Goal: Browse casually: Explore the website without a specific task or goal

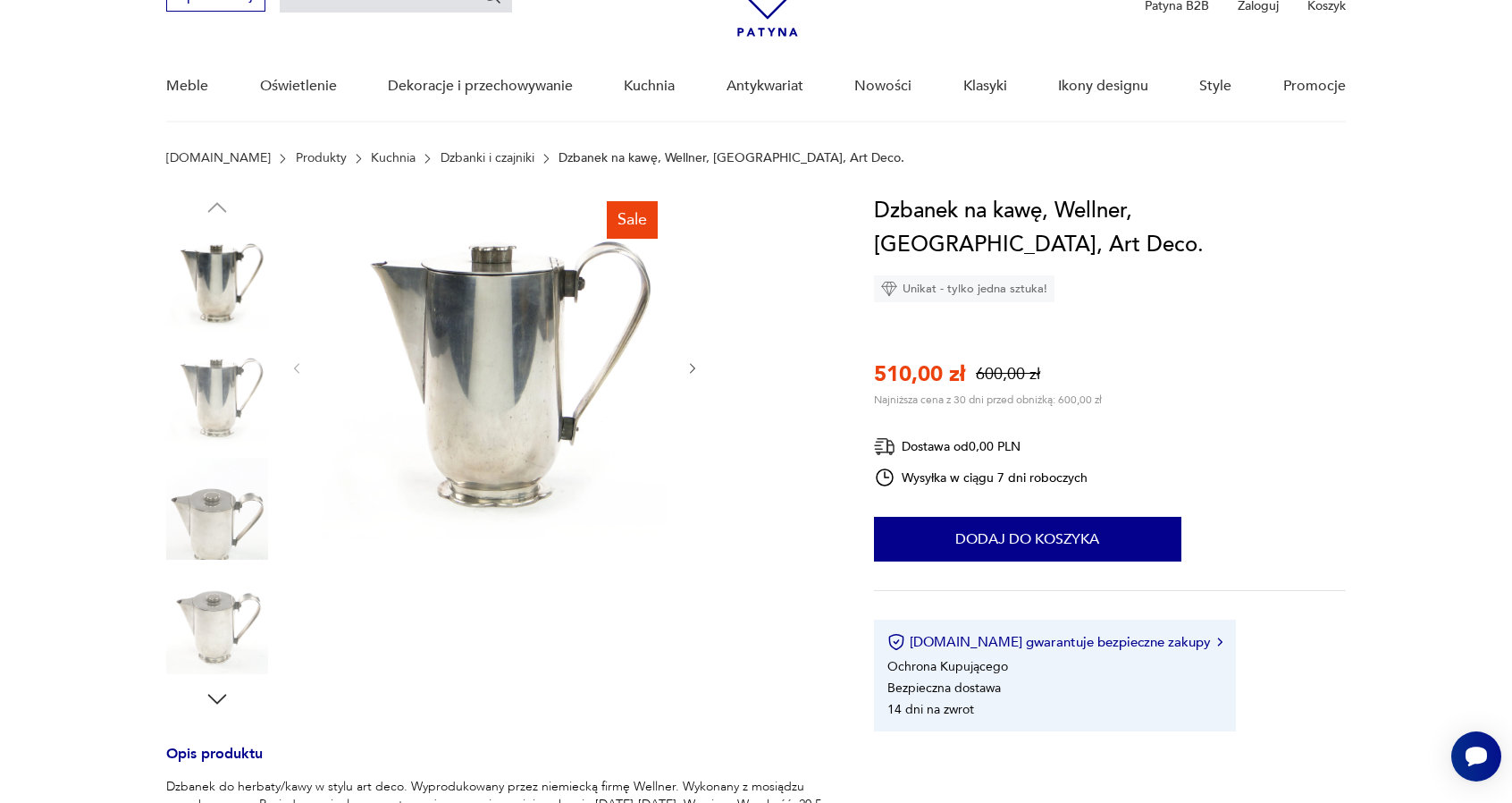
scroll to position [119, 0]
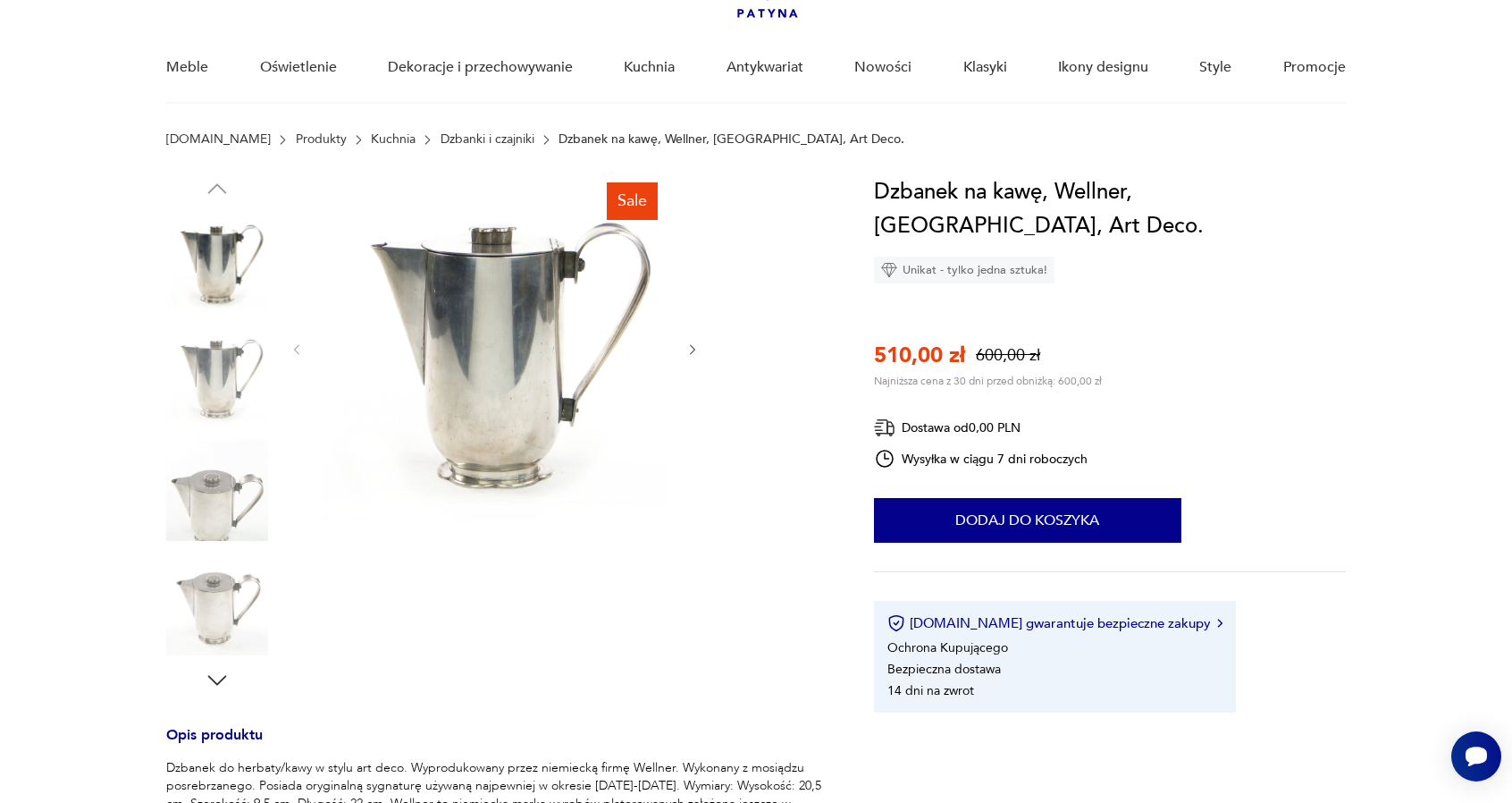
click at [217, 684] on icon "button" at bounding box center [217, 680] width 19 height 10
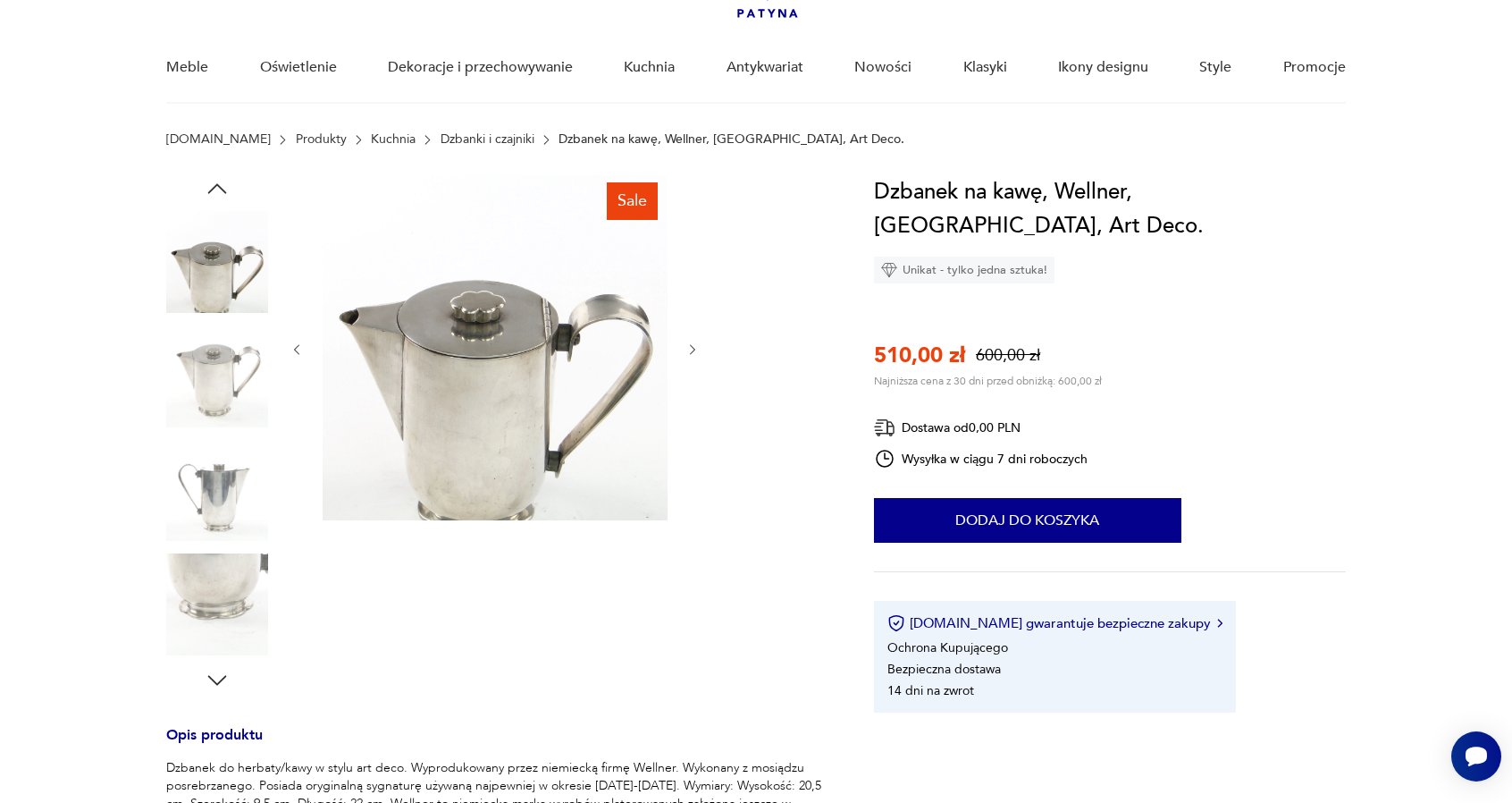
click at [217, 684] on icon "button" at bounding box center [217, 680] width 19 height 10
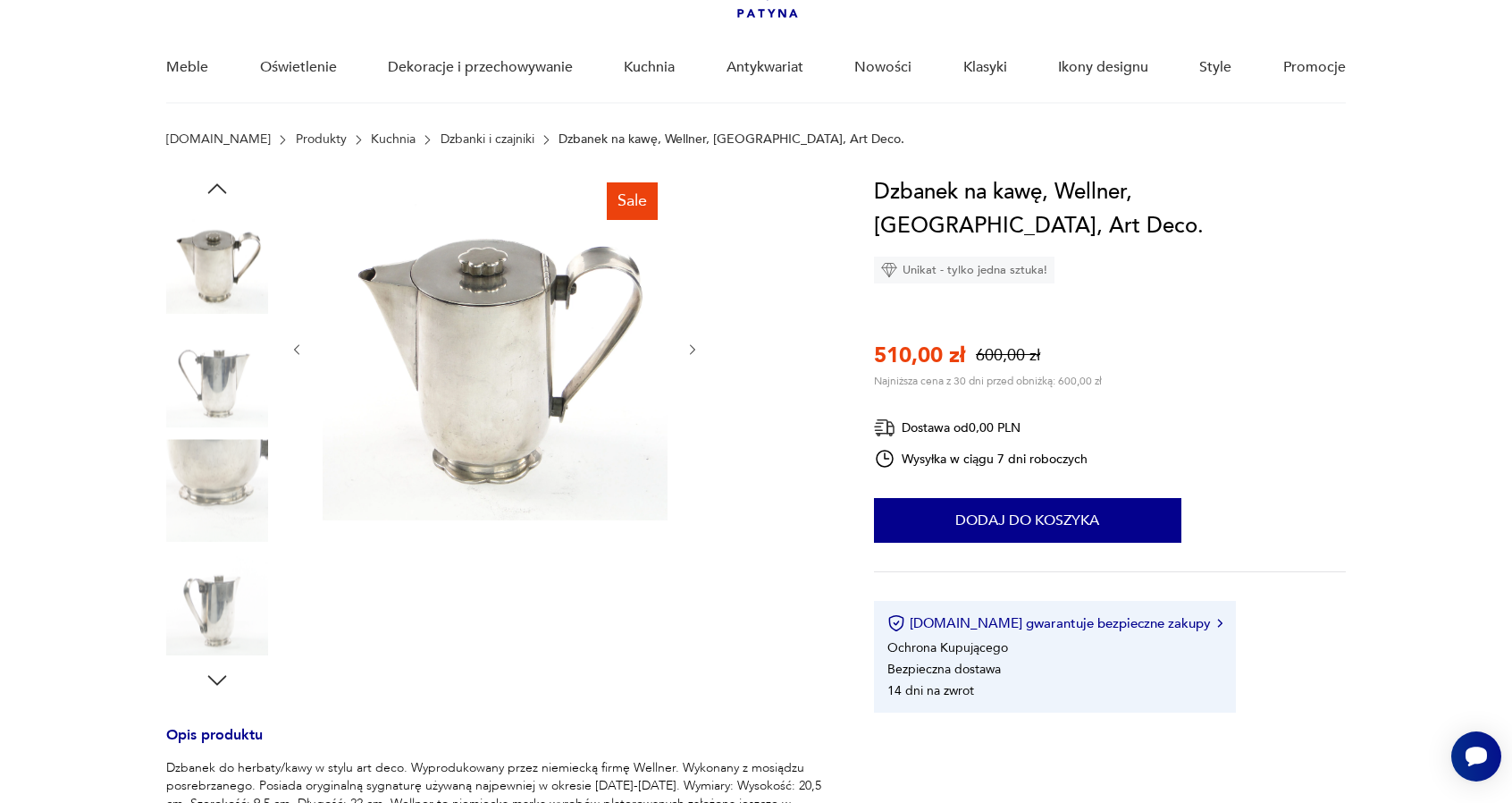
click at [217, 684] on icon "button" at bounding box center [217, 680] width 19 height 10
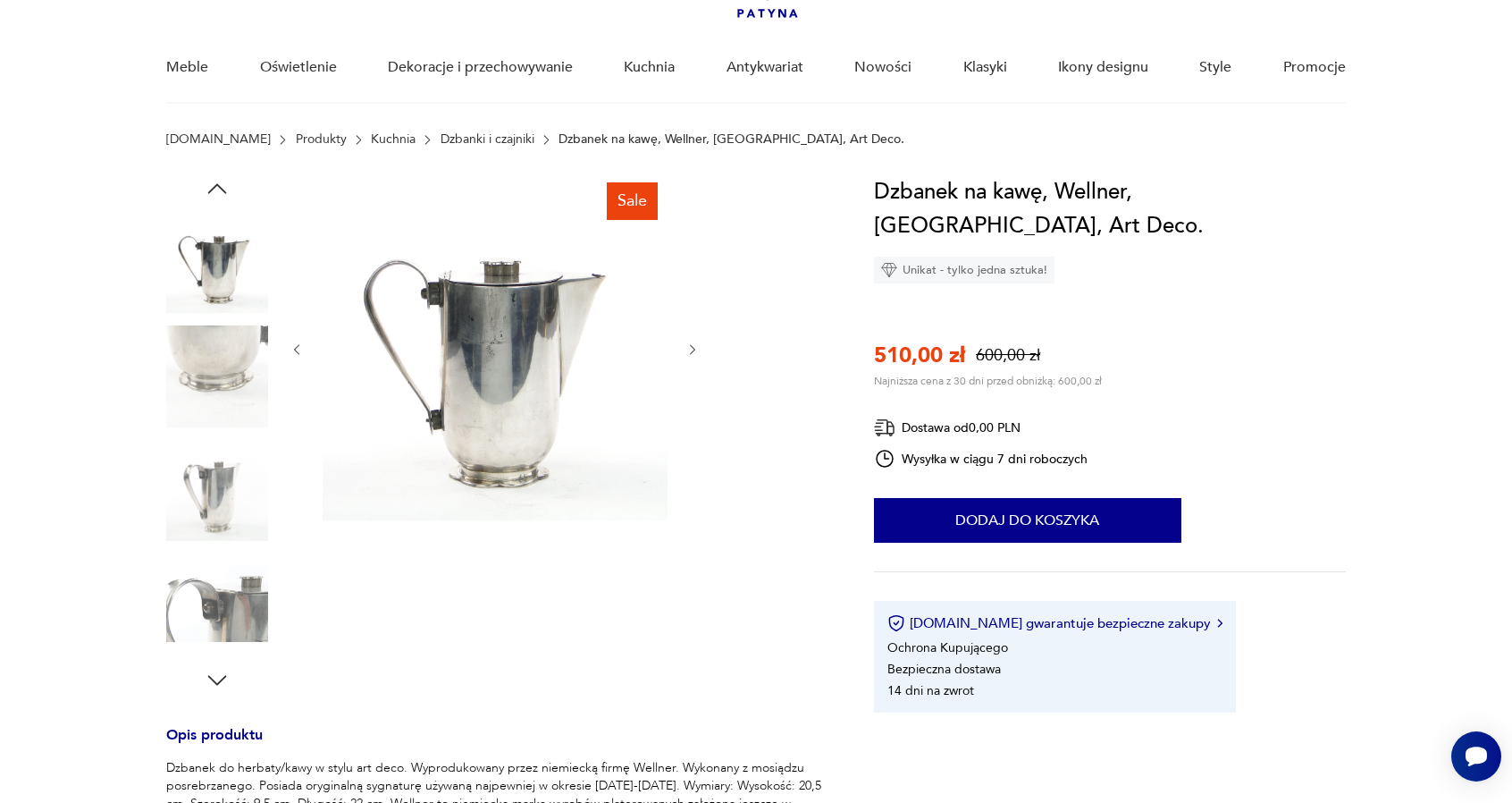
click at [217, 684] on icon "button" at bounding box center [217, 680] width 19 height 10
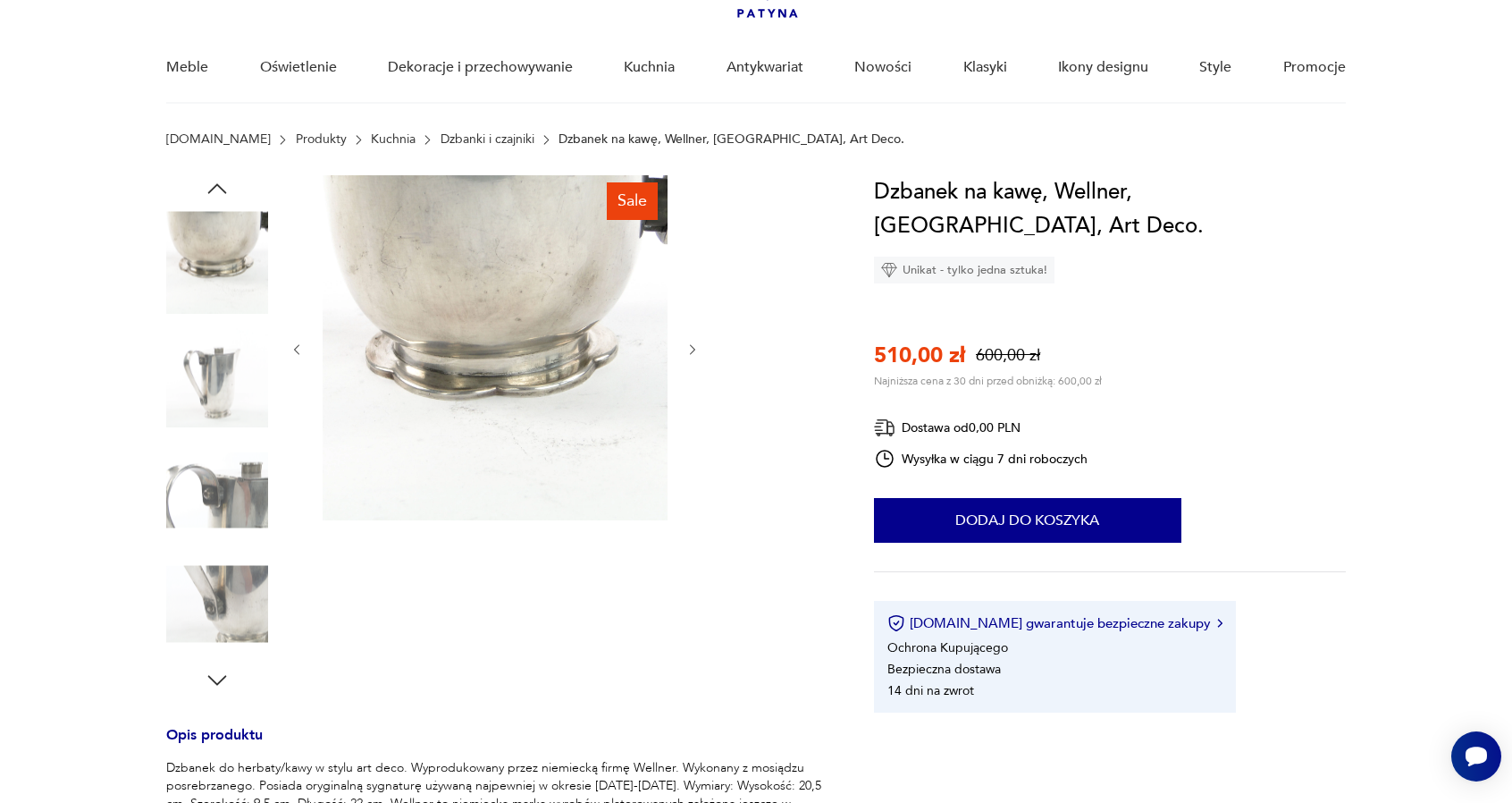
click at [217, 684] on icon "button" at bounding box center [217, 680] width 19 height 10
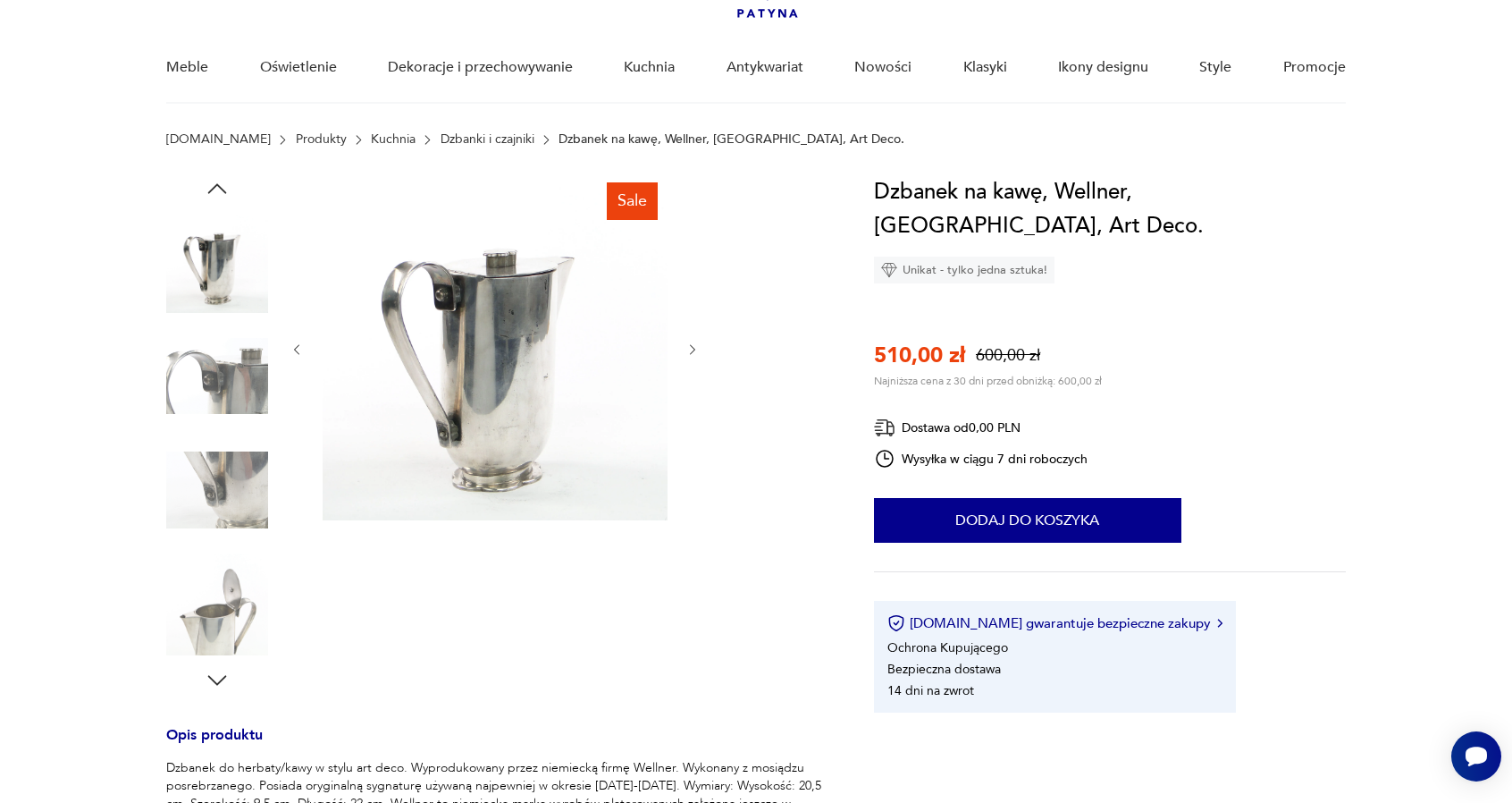
click at [217, 684] on icon "button" at bounding box center [217, 680] width 19 height 10
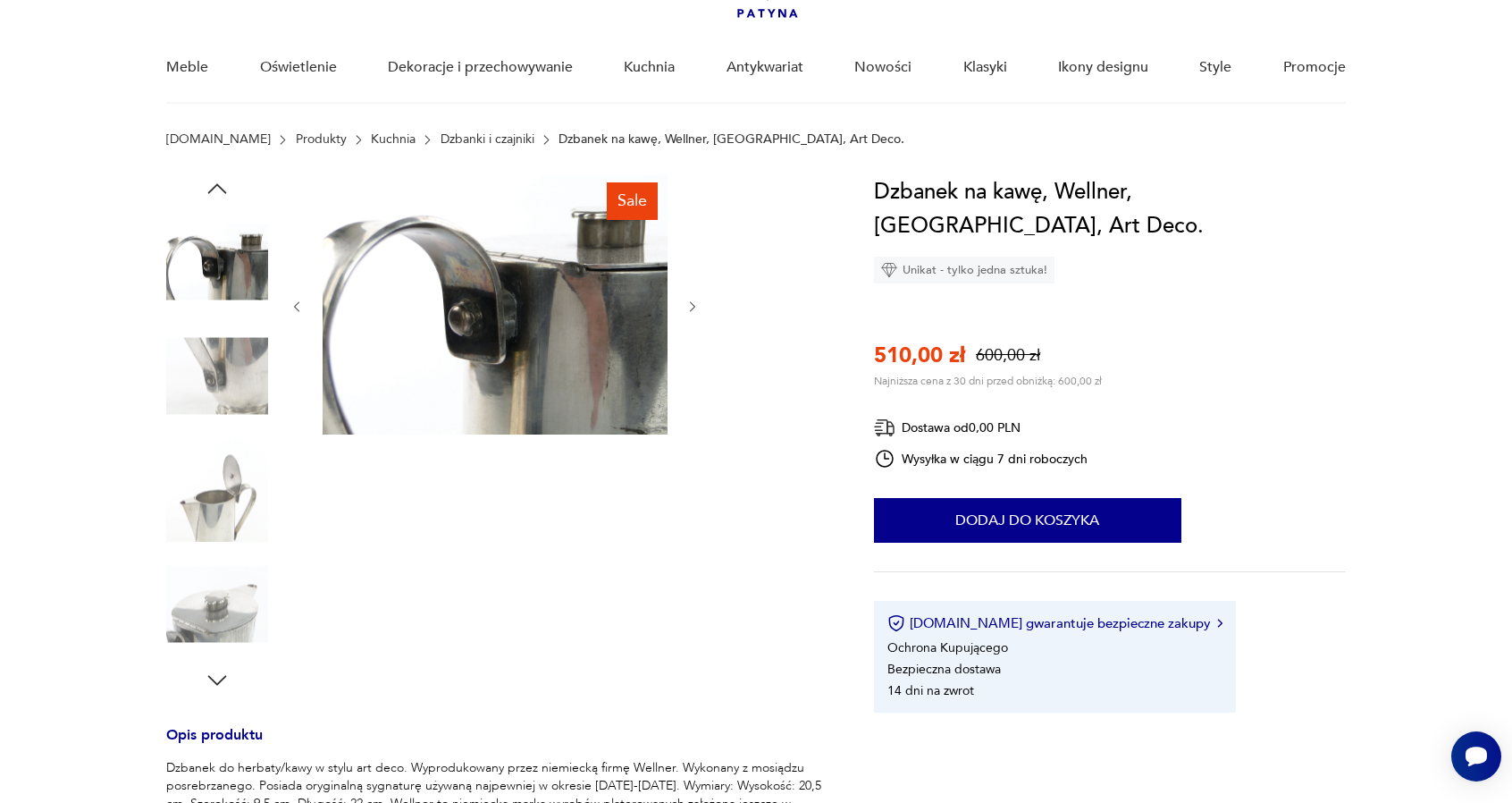
click at [217, 684] on icon "button" at bounding box center [217, 680] width 19 height 10
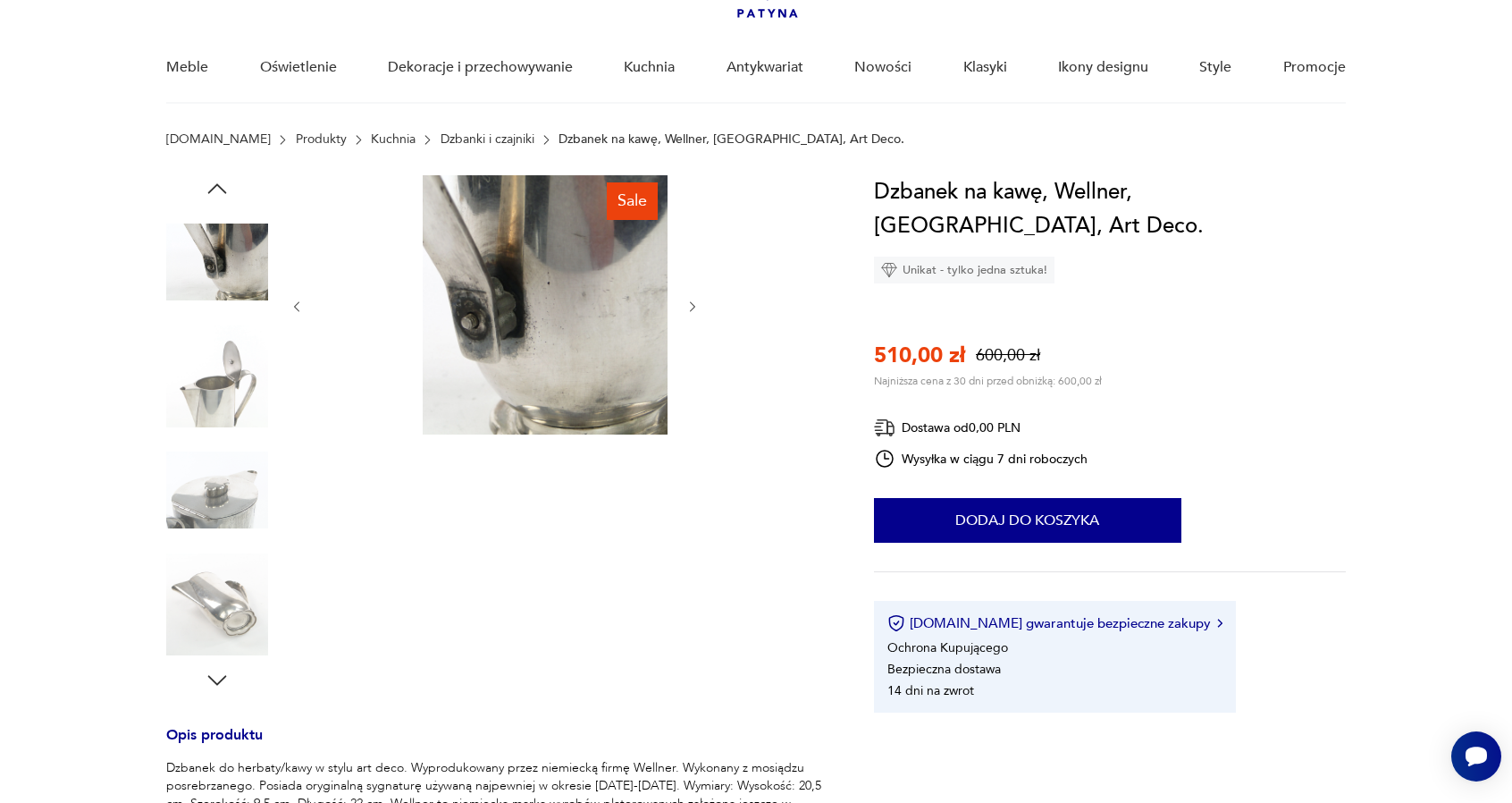
click at [217, 684] on icon "button" at bounding box center [217, 680] width 19 height 10
